Goal: Task Accomplishment & Management: Manage account settings

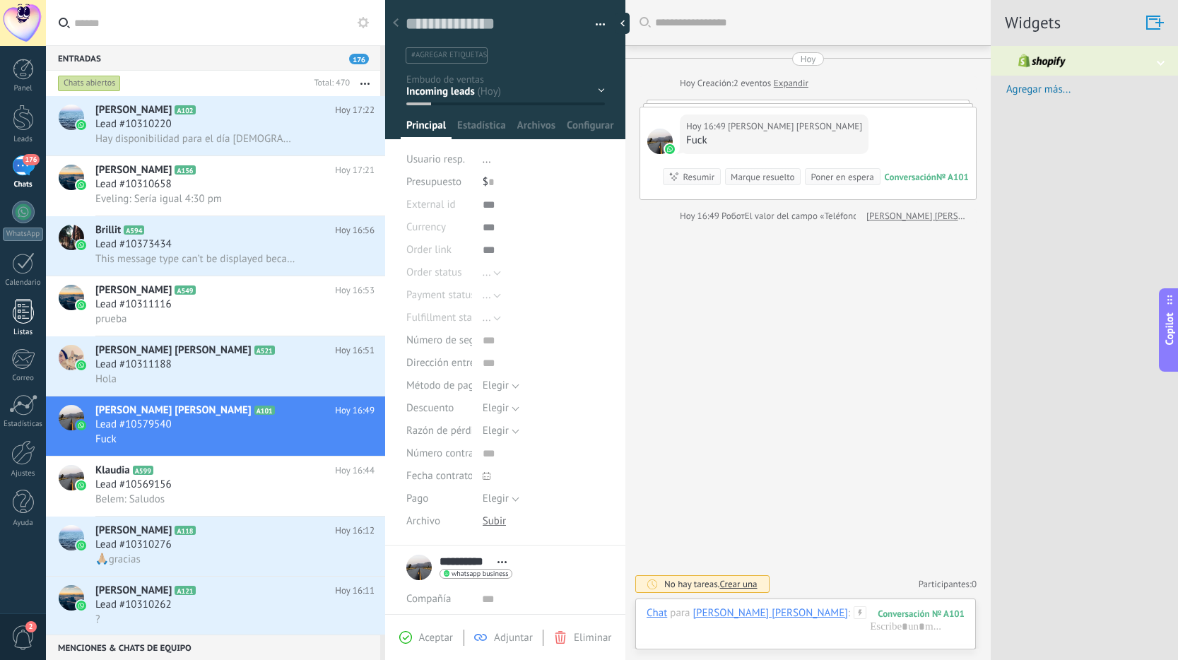
click at [20, 302] on div at bounding box center [23, 311] width 21 height 25
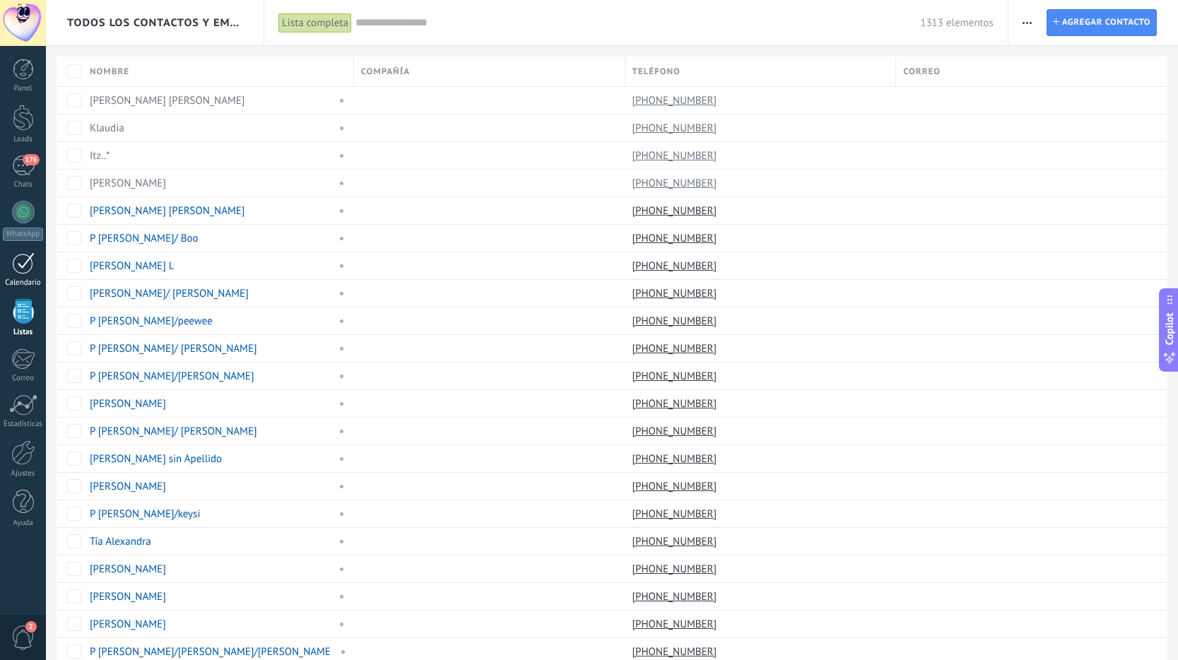
click at [27, 270] on div at bounding box center [23, 263] width 23 height 22
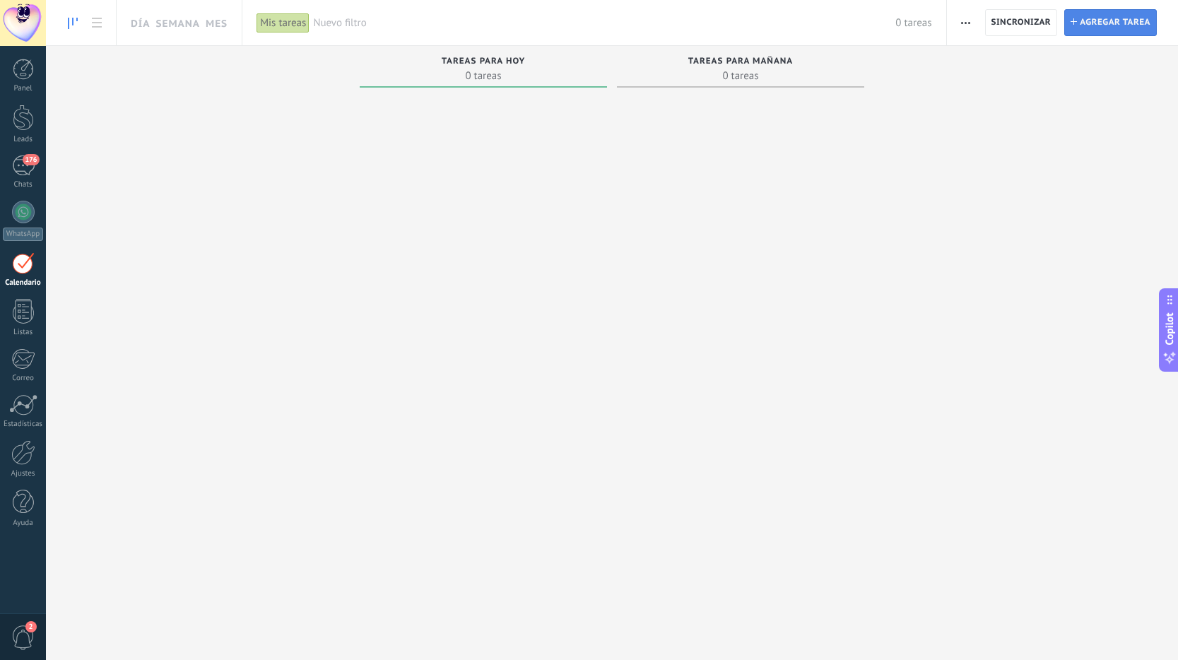
click at [1112, 29] on span "Agregar tarea" at bounding box center [1115, 22] width 71 height 25
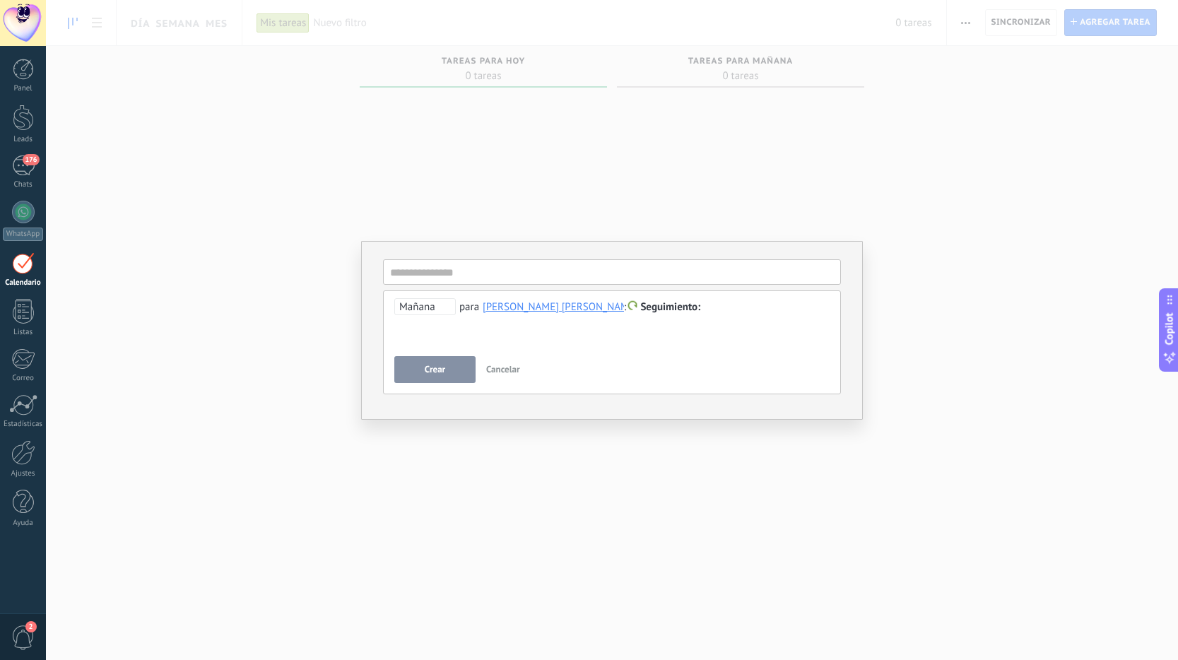
click at [511, 366] on span "Cancelar" at bounding box center [503, 369] width 34 height 12
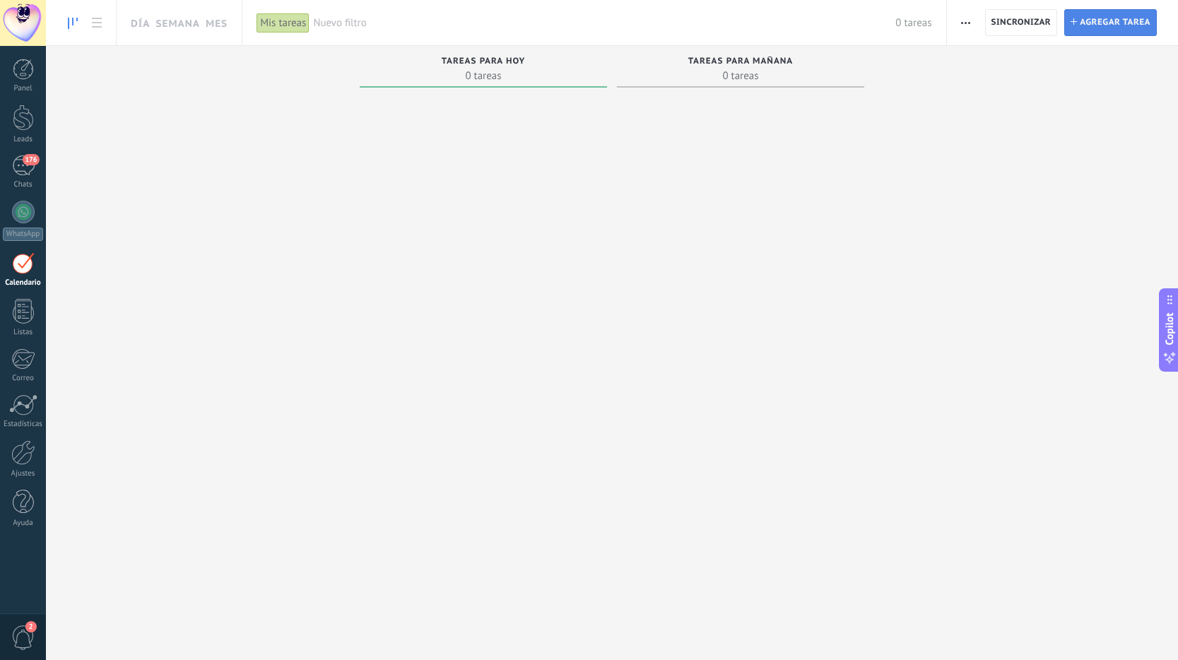
click at [1133, 25] on span "Agregar tarea" at bounding box center [1115, 22] width 71 height 25
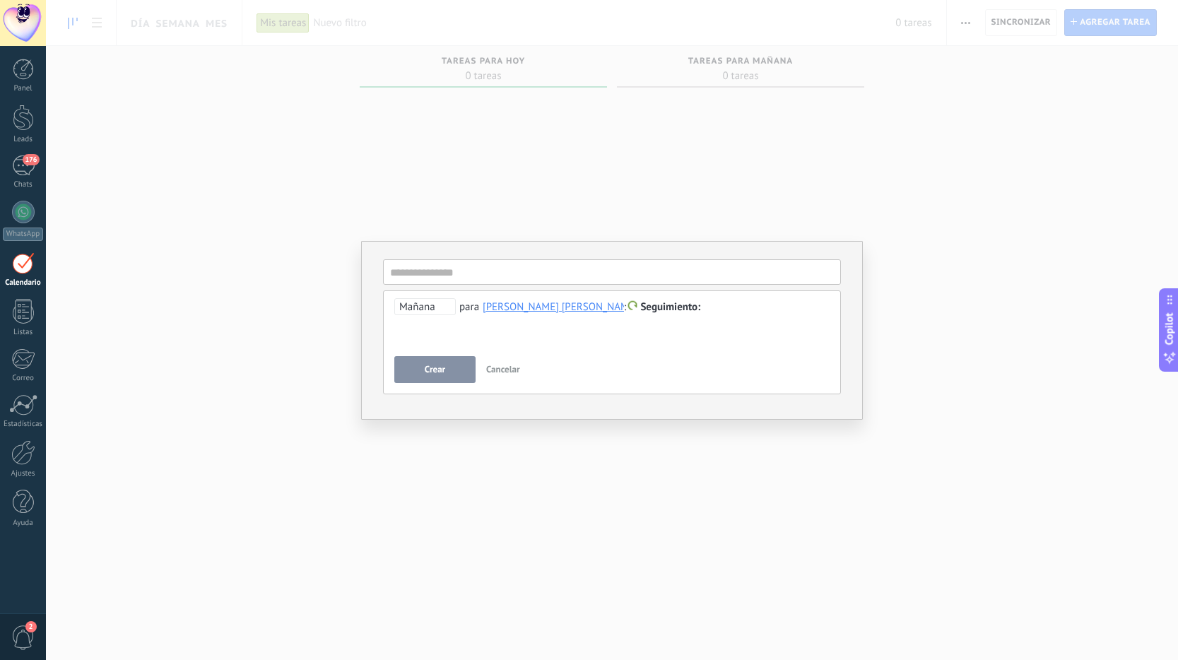
click at [501, 370] on span "Cancelar" at bounding box center [503, 369] width 34 height 12
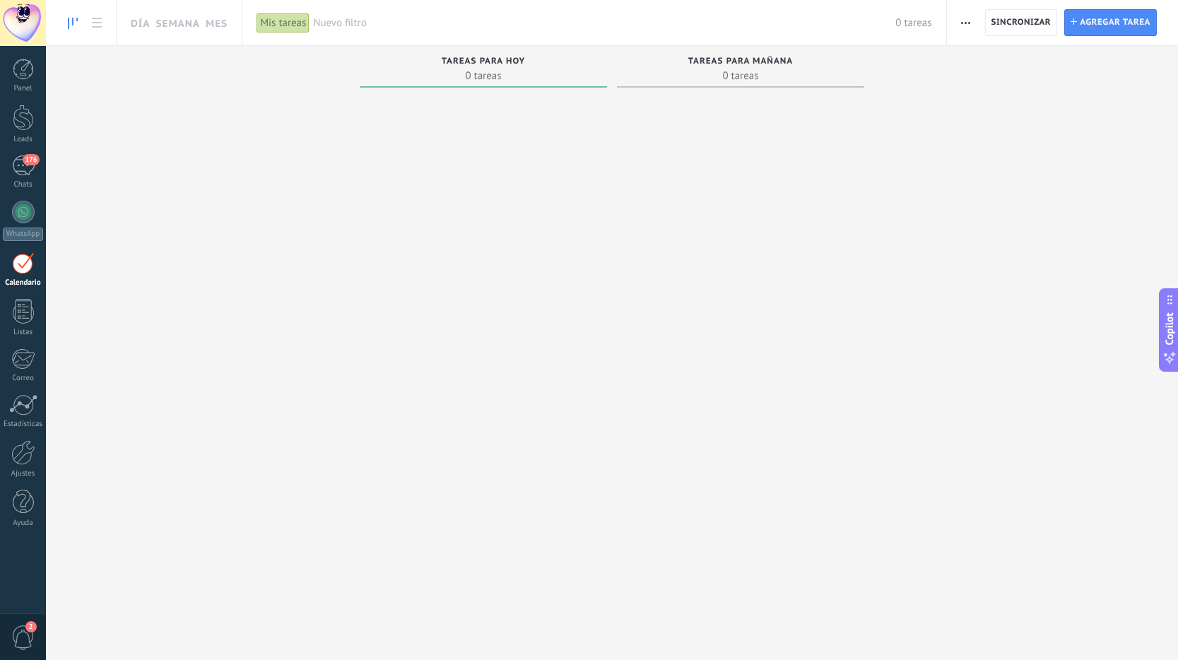
click at [702, 128] on div at bounding box center [740, 358] width 247 height 531
